Goal: Navigation & Orientation: Find specific page/section

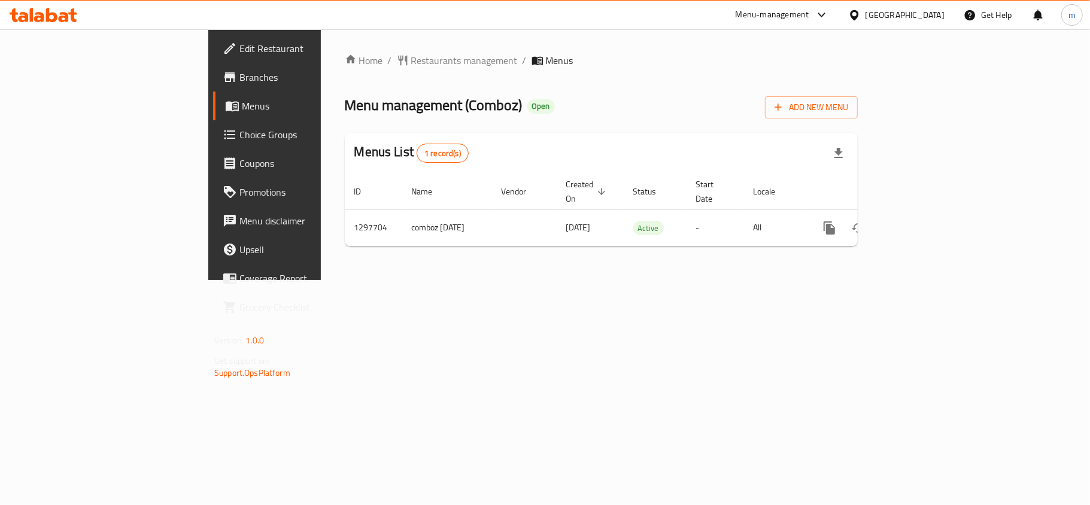
click at [345, 73] on div "Home / Restaurants management / Menus Menu management ( Comboz ) Open Add New M…" at bounding box center [601, 154] width 513 height 203
click at [411, 55] on span "Restaurants management" at bounding box center [464, 60] width 107 height 14
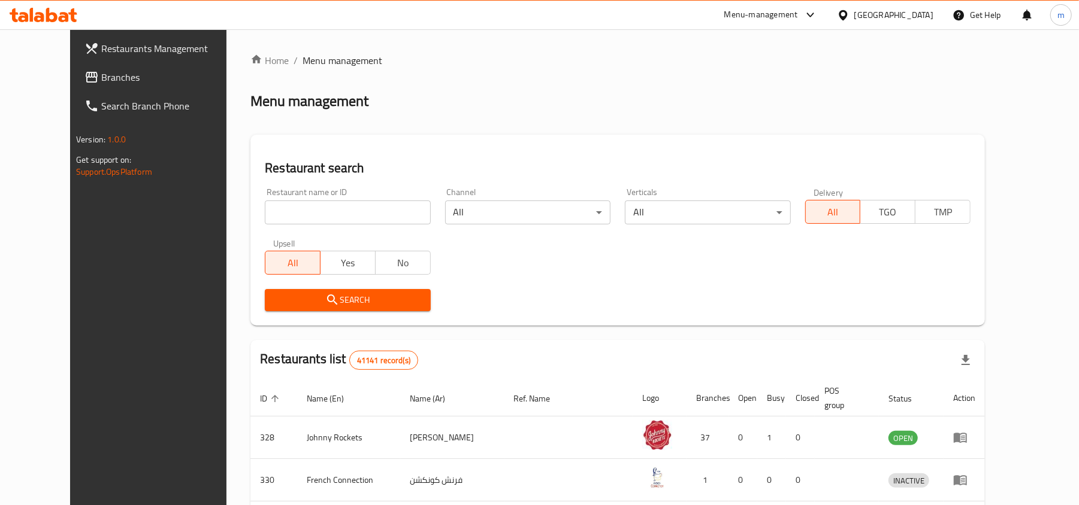
click at [321, 213] on input "search" at bounding box center [347, 213] width 165 height 24
paste input "700586"
type input "700586"
click button "Search" at bounding box center [347, 300] width 165 height 22
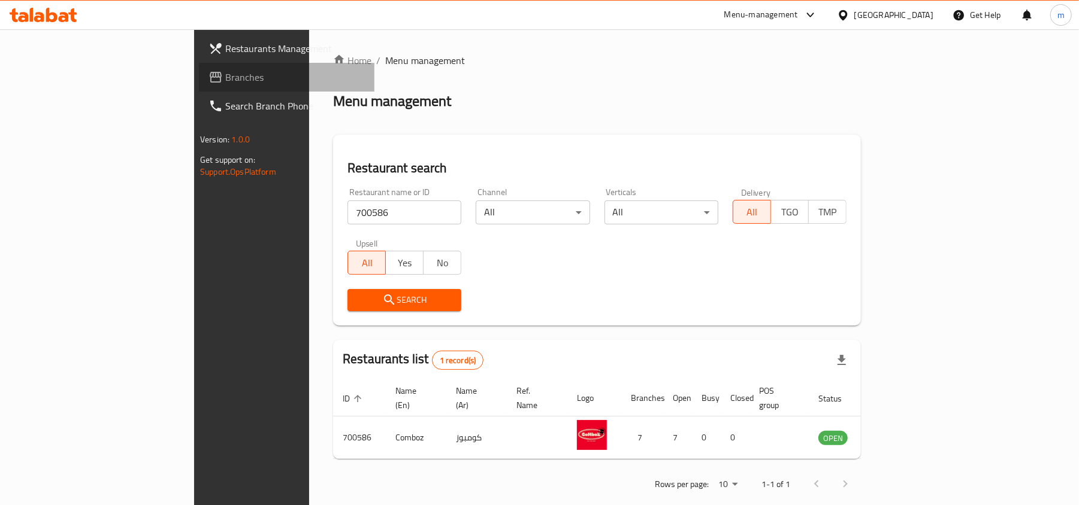
click at [225, 74] on span "Branches" at bounding box center [295, 77] width 140 height 14
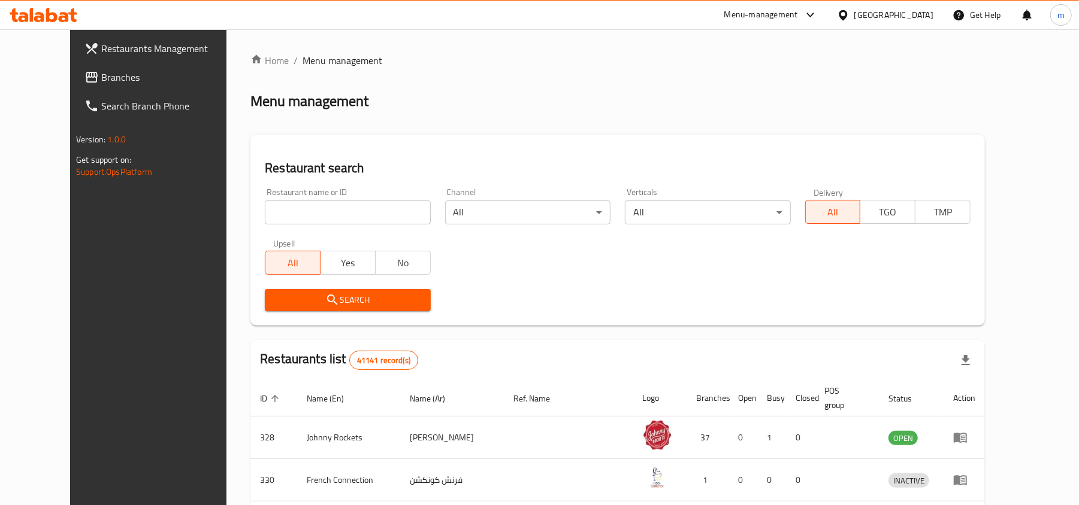
click at [854, 18] on div at bounding box center [845, 14] width 17 height 13
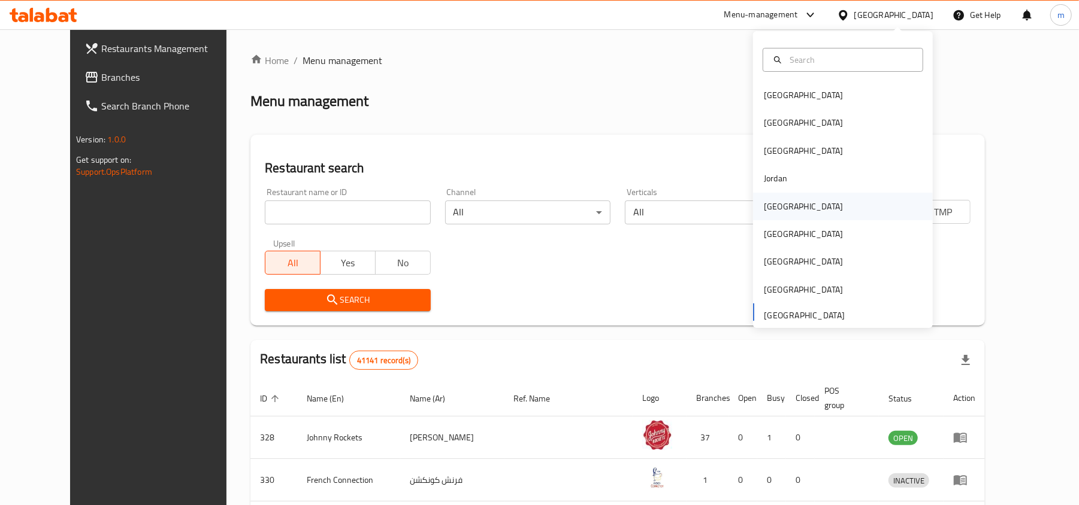
click at [801, 202] on div "[GEOGRAPHIC_DATA]" at bounding box center [843, 207] width 180 height 28
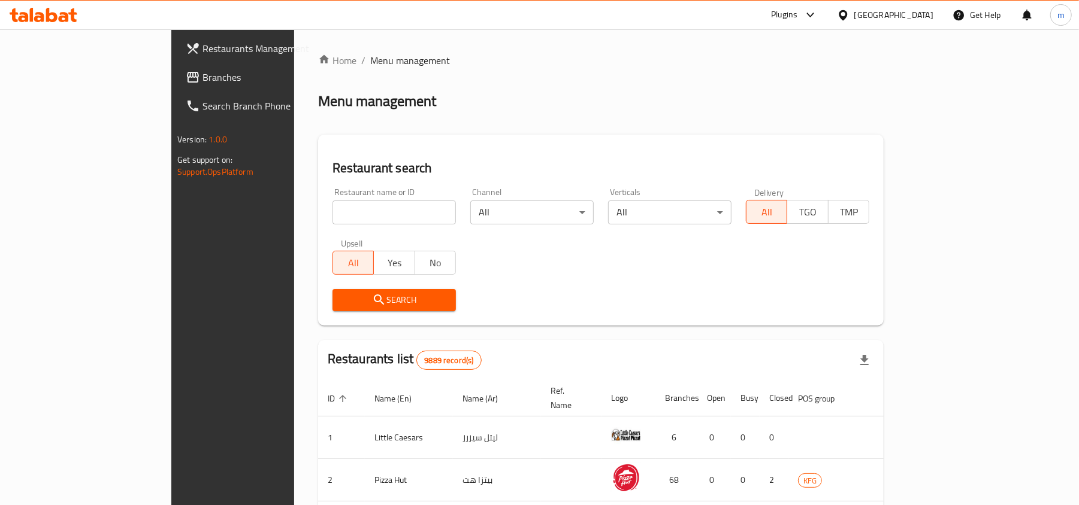
click at [202, 79] on span "Branches" at bounding box center [272, 77] width 140 height 14
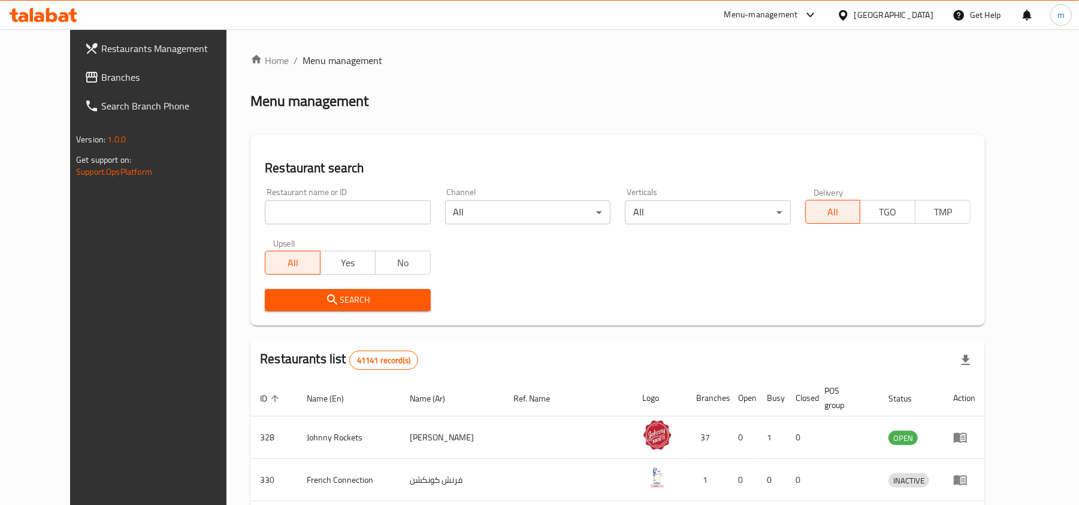
click at [858, 22] on div "[GEOGRAPHIC_DATA]" at bounding box center [885, 15] width 116 height 29
click at [870, 22] on div "[GEOGRAPHIC_DATA]" at bounding box center [893, 14] width 79 height 13
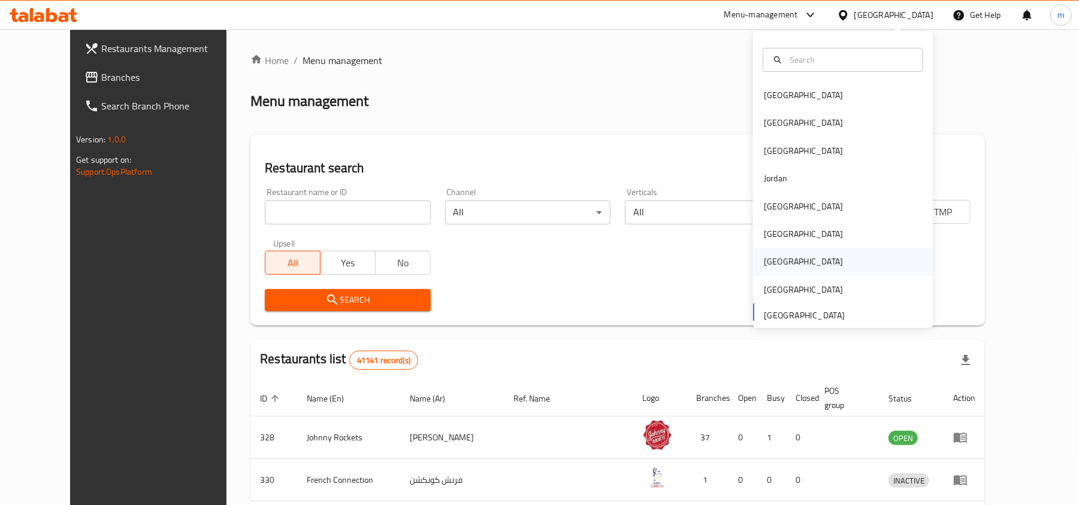
click at [786, 255] on div "[GEOGRAPHIC_DATA]" at bounding box center [843, 262] width 180 height 28
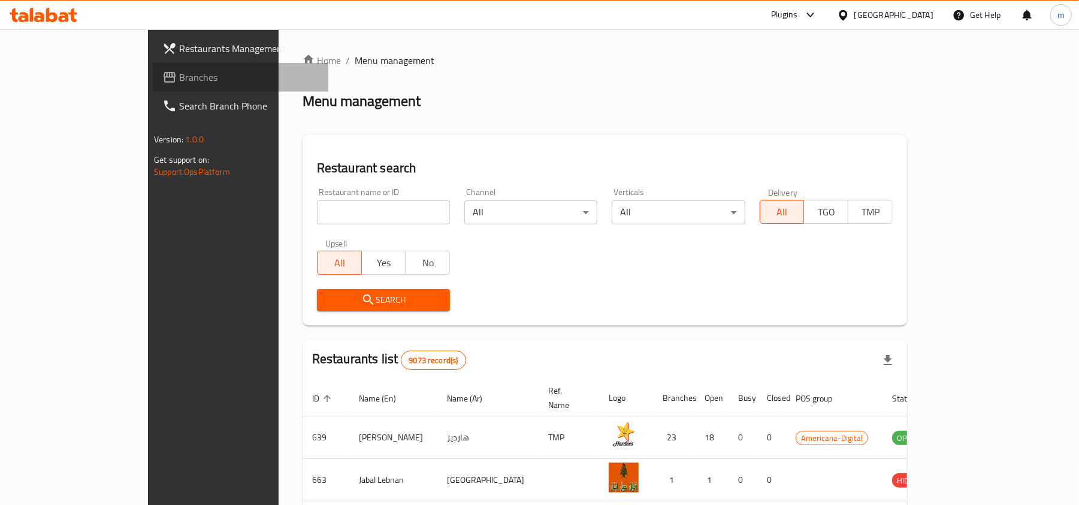
click at [179, 80] on span "Branches" at bounding box center [249, 77] width 140 height 14
